Goal: Information Seeking & Learning: Learn about a topic

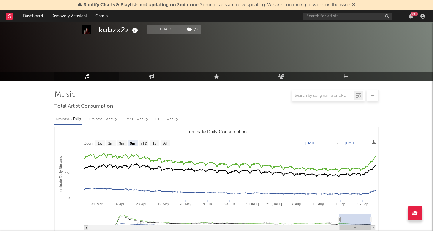
select select "6m"
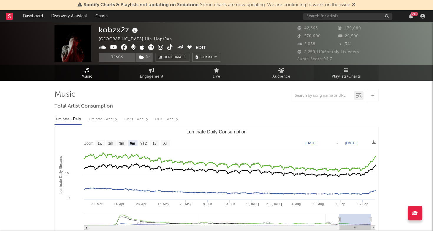
click at [345, 69] on icon at bounding box center [346, 70] width 5 height 5
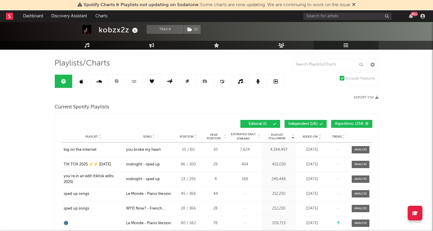
scroll to position [33, 0]
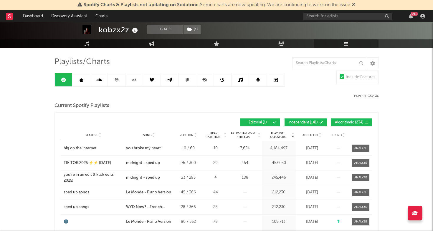
click at [311, 136] on span "Added On" at bounding box center [309, 136] width 15 height 4
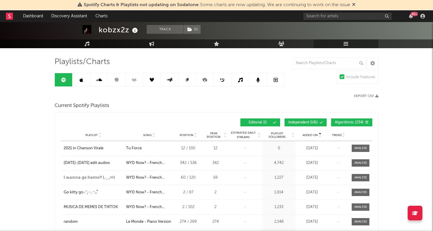
click at [311, 136] on span "Added On" at bounding box center [309, 136] width 15 height 4
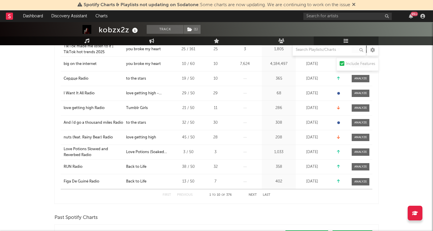
scroll to position [0, 0]
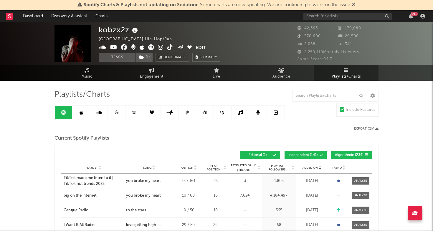
click at [114, 114] on link at bounding box center [117, 112] width 18 height 13
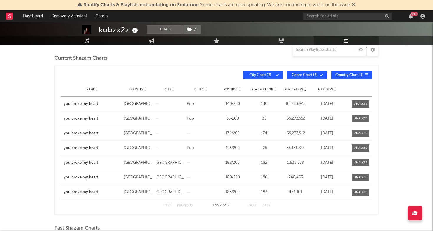
scroll to position [81, 0]
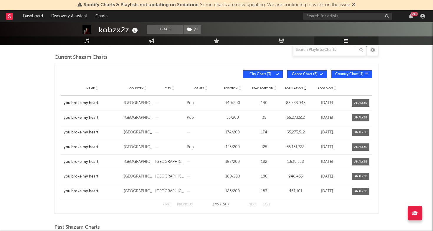
click at [324, 90] on span "Added On" at bounding box center [325, 89] width 15 height 4
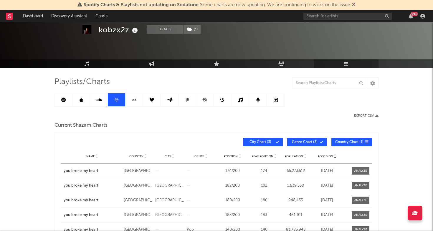
scroll to position [9, 0]
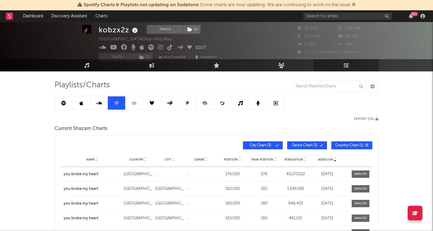
click at [80, 105] on icon at bounding box center [82, 103] width 4 height 5
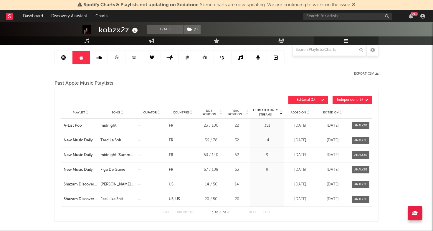
scroll to position [62, 0]
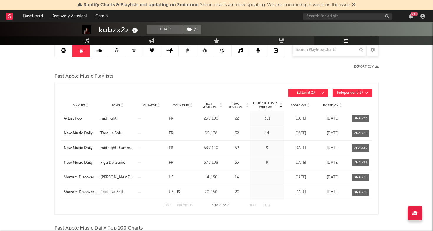
click at [66, 54] on link at bounding box center [64, 50] width 18 height 13
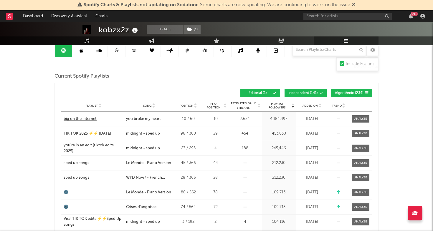
click at [89, 119] on div "big on the internet" at bounding box center [80, 119] width 33 height 6
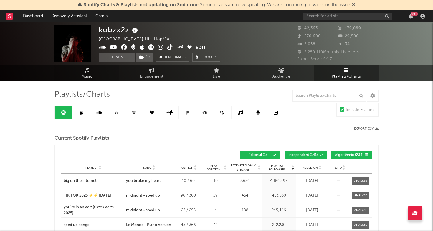
click at [79, 72] on link "Music" at bounding box center [86, 73] width 65 height 16
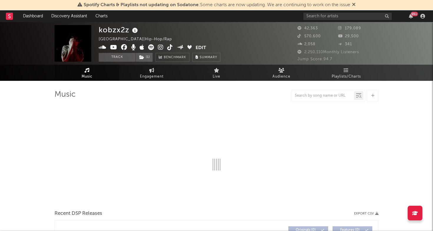
select select "6m"
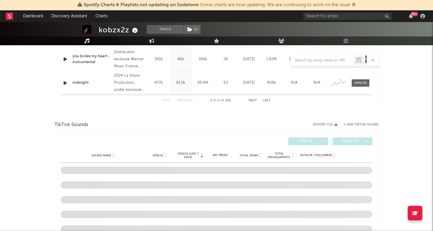
scroll to position [371, 0]
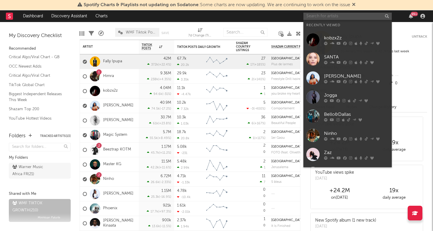
click at [347, 16] on input "text" at bounding box center [347, 16] width 88 height 7
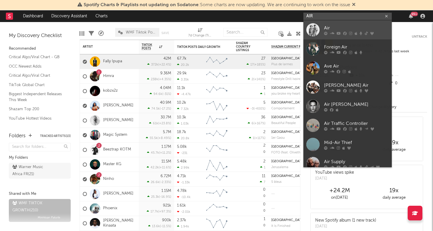
type input "AIR"
click at [312, 29] on div at bounding box center [312, 29] width 13 height 13
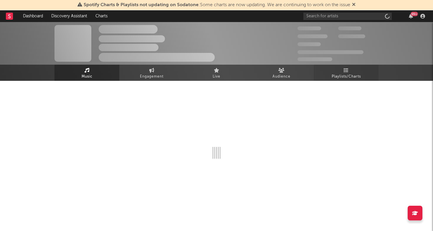
click at [333, 70] on link "Playlists/Charts" at bounding box center [346, 73] width 65 height 16
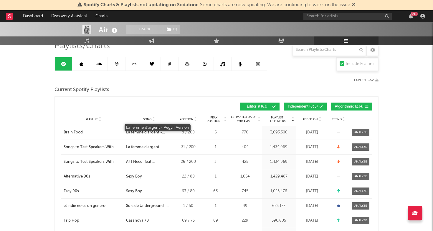
scroll to position [53, 0]
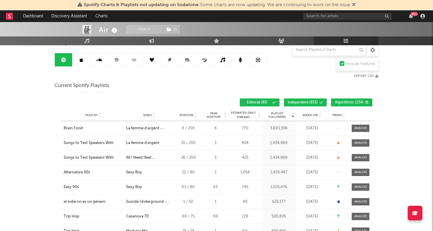
click at [313, 115] on span "Added On" at bounding box center [309, 116] width 15 height 4
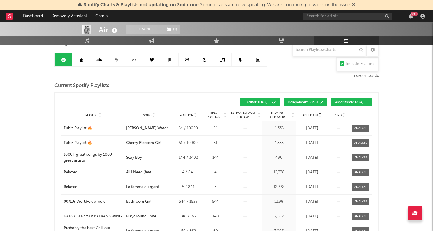
click at [313, 115] on span "Added On" at bounding box center [309, 116] width 15 height 4
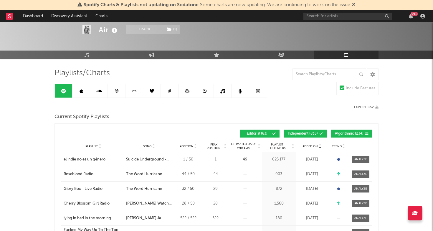
scroll to position [16, 0]
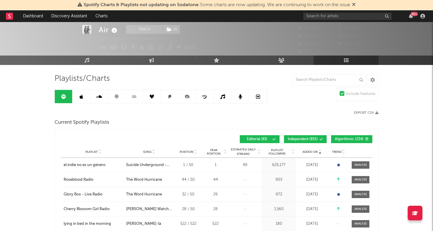
click at [78, 97] on link at bounding box center [81, 96] width 18 height 13
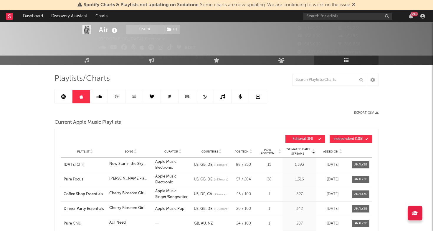
click at [329, 150] on span "Added On" at bounding box center [330, 152] width 15 height 4
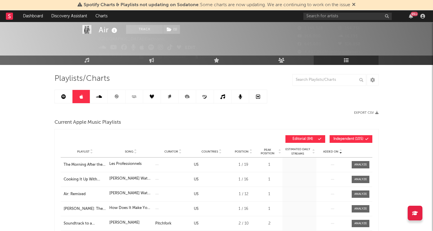
click at [329, 150] on span "Added On" at bounding box center [330, 152] width 15 height 4
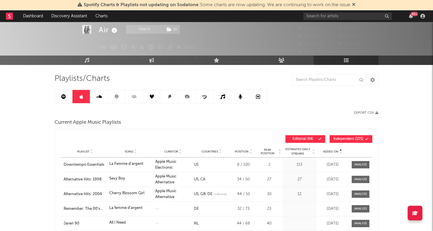
click at [329, 150] on span "Added On" at bounding box center [330, 152] width 15 height 4
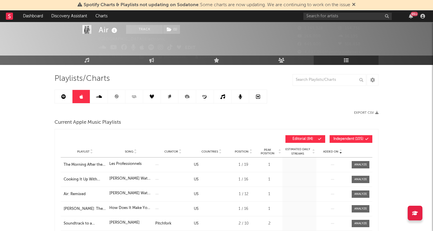
click at [329, 150] on span "Added On" at bounding box center [330, 152] width 15 height 4
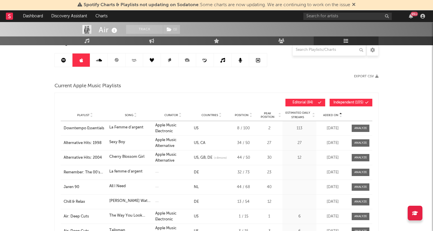
scroll to position [53, 0]
click at [332, 114] on span "Added On" at bounding box center [330, 115] width 15 height 4
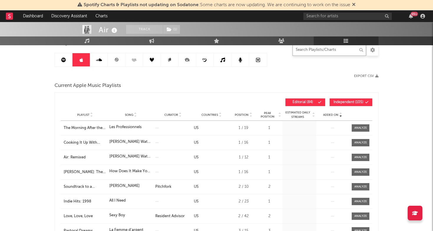
click at [329, 51] on input "text" at bounding box center [329, 50] width 74 height 12
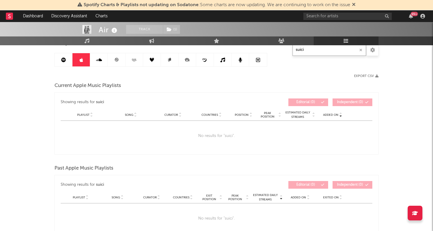
type input "suicid"
click at [300, 54] on input "suicid" at bounding box center [329, 50] width 74 height 12
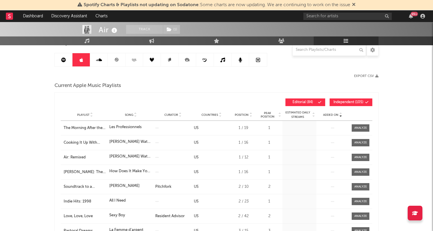
click at [117, 58] on icon at bounding box center [117, 60] width 4 height 4
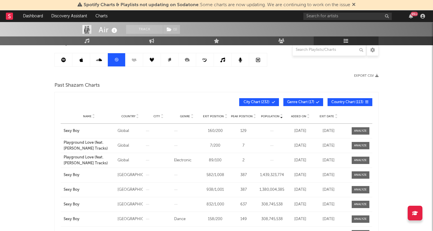
click at [133, 62] on link at bounding box center [134, 59] width 18 height 13
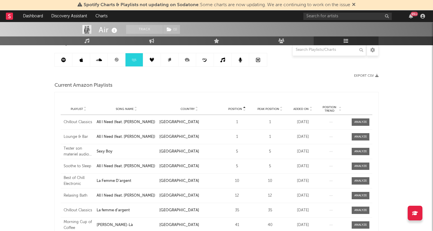
click at [97, 60] on icon at bounding box center [99, 60] width 6 height 5
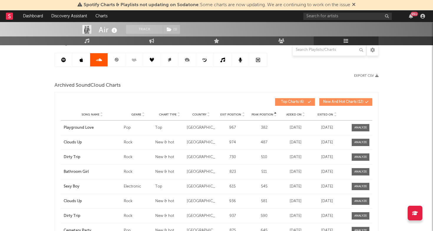
click at [65, 61] on icon at bounding box center [63, 60] width 5 height 5
